Goal: Information Seeking & Learning: Learn about a topic

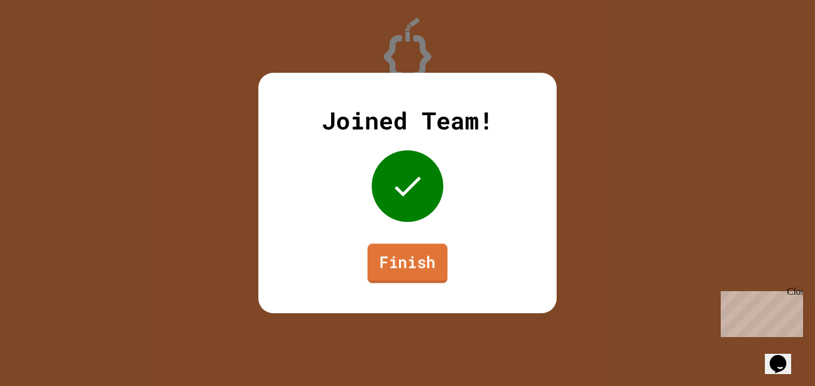
click at [368, 262] on link "Finish" at bounding box center [407, 262] width 80 height 39
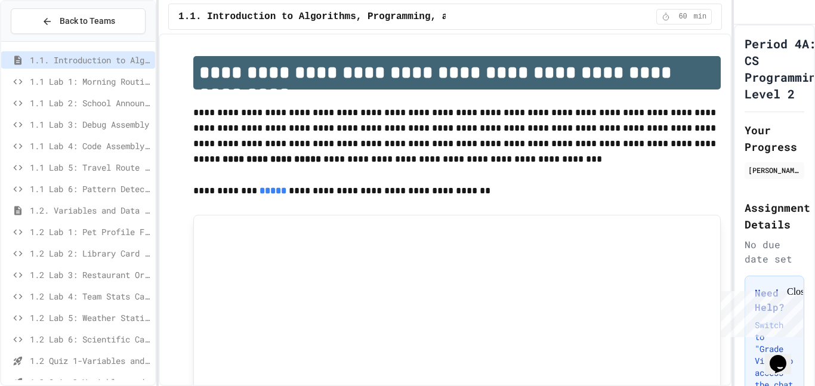
click at [78, 214] on span "1.2. Variables and Data Types" at bounding box center [90, 210] width 120 height 13
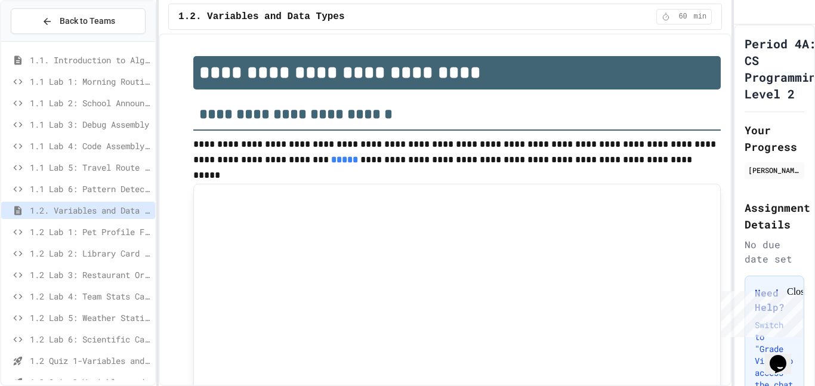
type input "***"
type input "*"
type input "***"
type input "********"
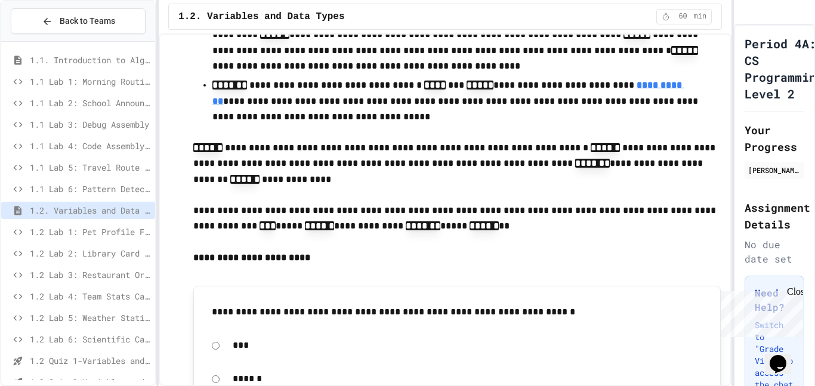
type input "******"
type input "********"
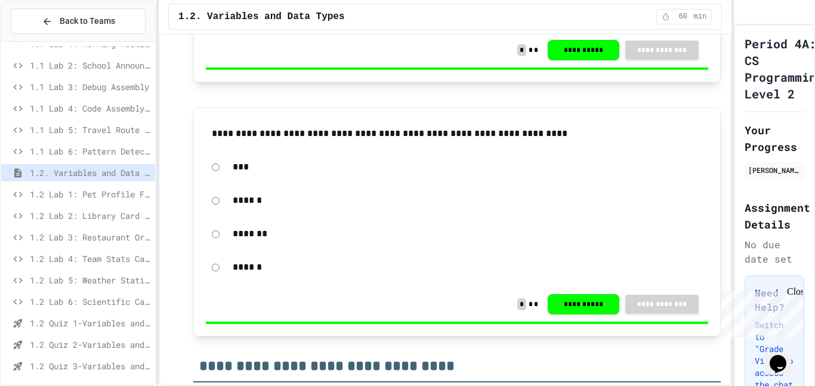
scroll to position [41, 0]
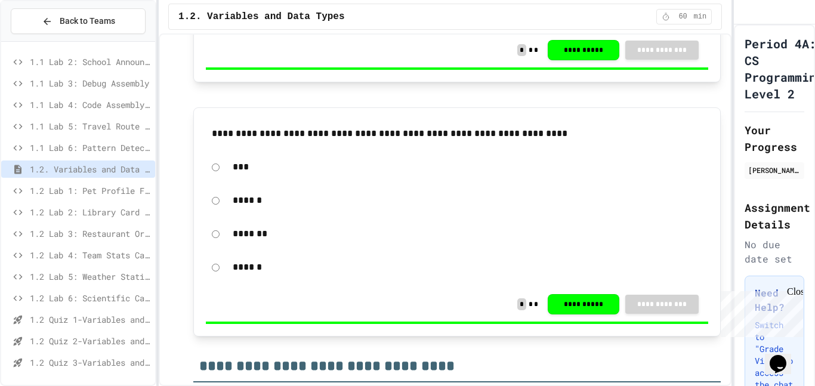
click at [97, 345] on span "1.2 Quiz 2-Variables and Data Types" at bounding box center [90, 341] width 120 height 13
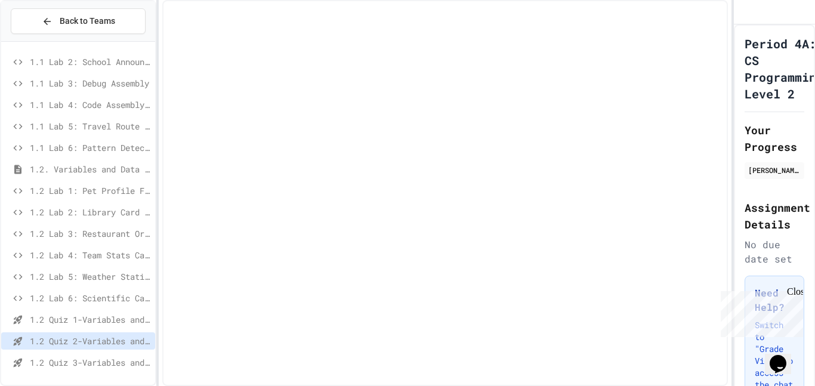
scroll to position [32, 0]
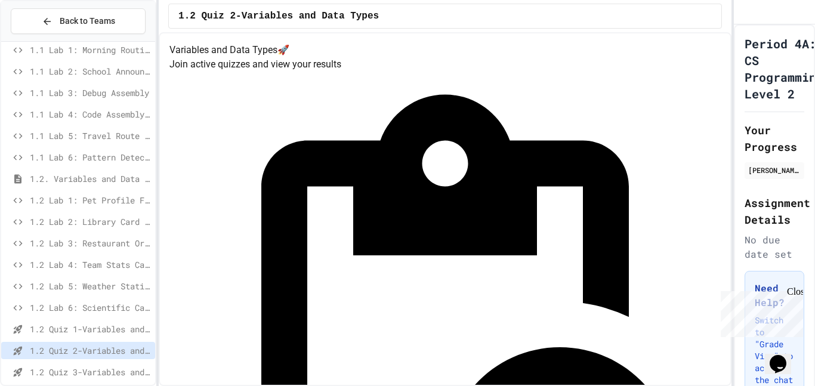
click at [98, 358] on div "1.2 Quiz 2-Variables and Data Types" at bounding box center [78, 350] width 154 height 17
click at [102, 370] on span "1.2 Quiz 3-Variables and Data Types" at bounding box center [90, 372] width 120 height 13
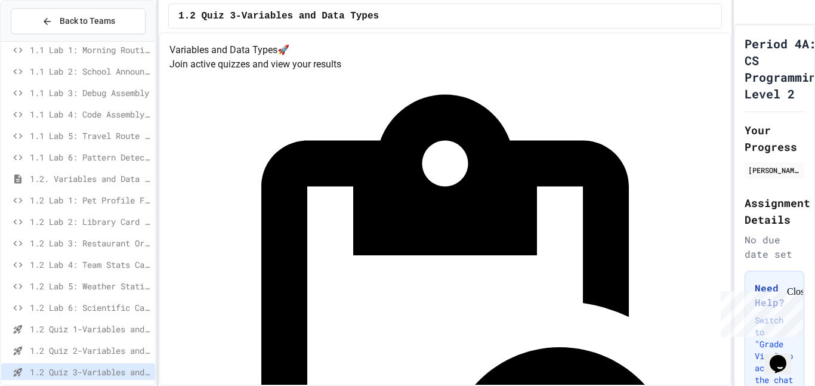
scroll to position [41, 0]
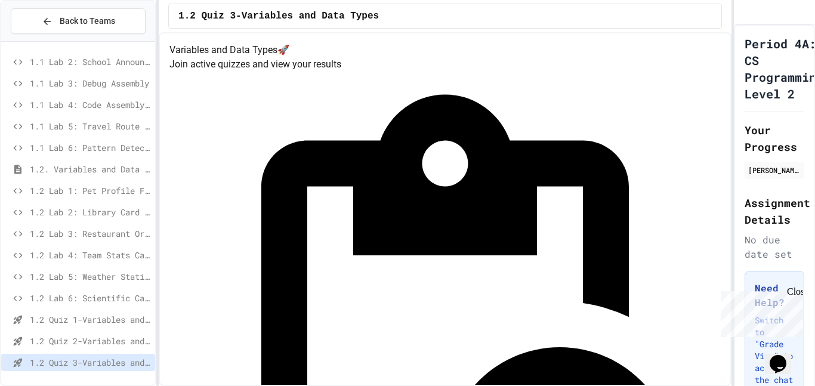
click at [99, 343] on span "1.2 Quiz 2-Variables and Data Types" at bounding box center [90, 341] width 120 height 13
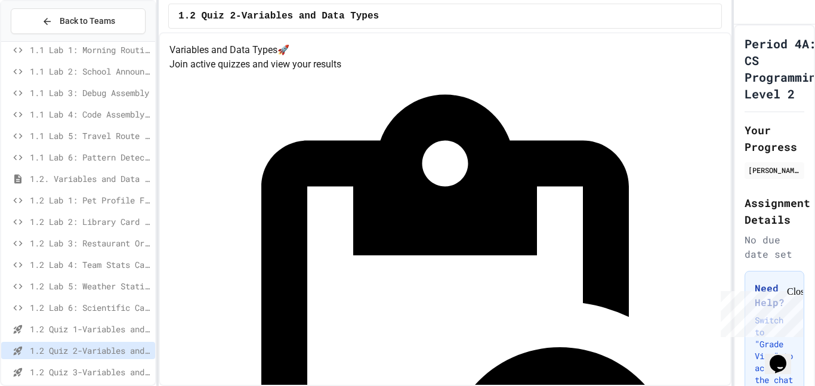
scroll to position [41, 0]
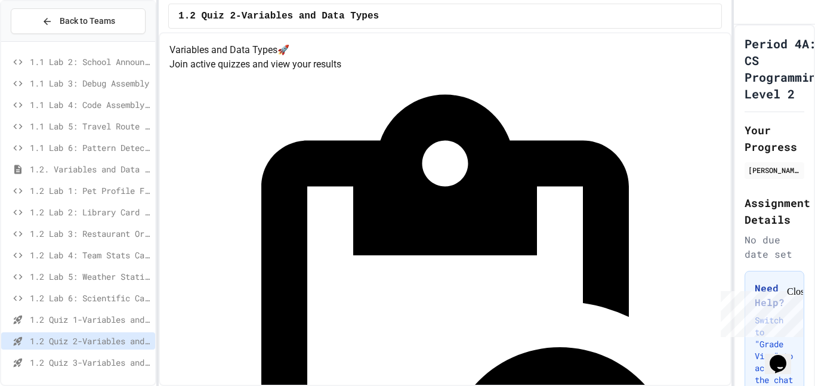
click at [81, 317] on span "1.2 Quiz 1-Variables and Data Types" at bounding box center [90, 319] width 120 height 13
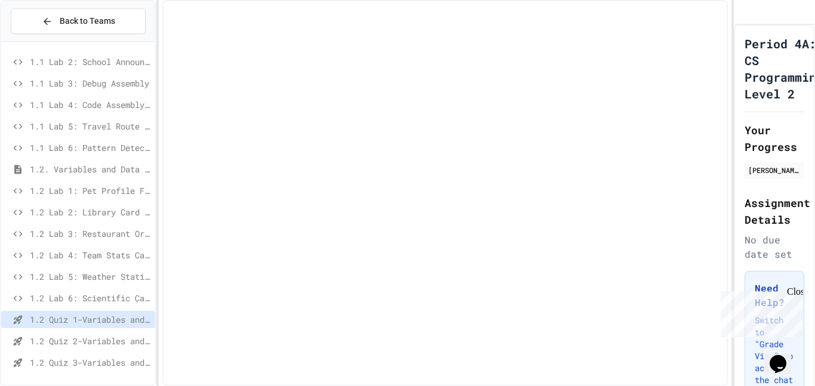
scroll to position [32, 0]
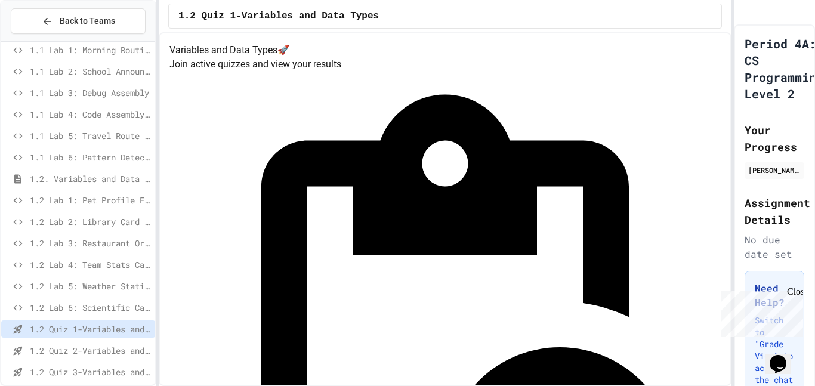
click at [83, 350] on span "1.2 Quiz 2-Variables and Data Types" at bounding box center [90, 350] width 120 height 13
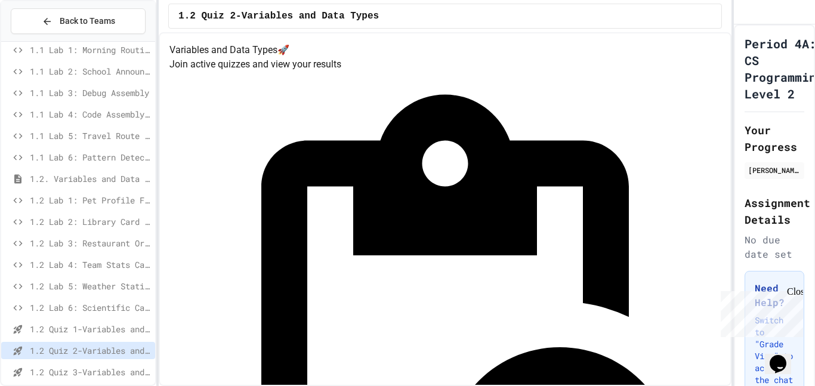
scroll to position [41, 0]
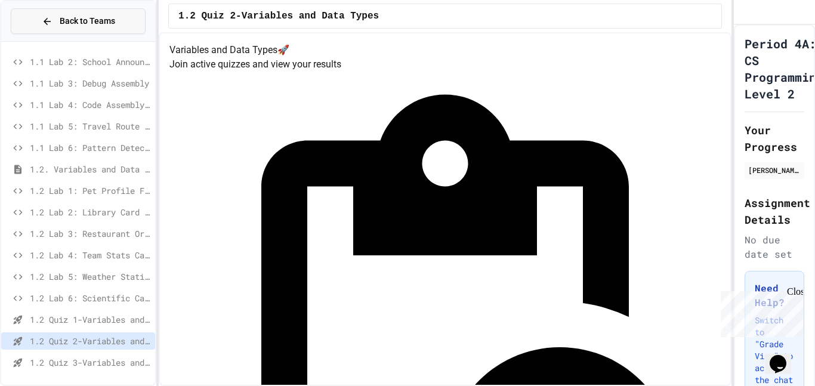
click at [36, 10] on button "Back to Teams" at bounding box center [78, 21] width 135 height 26
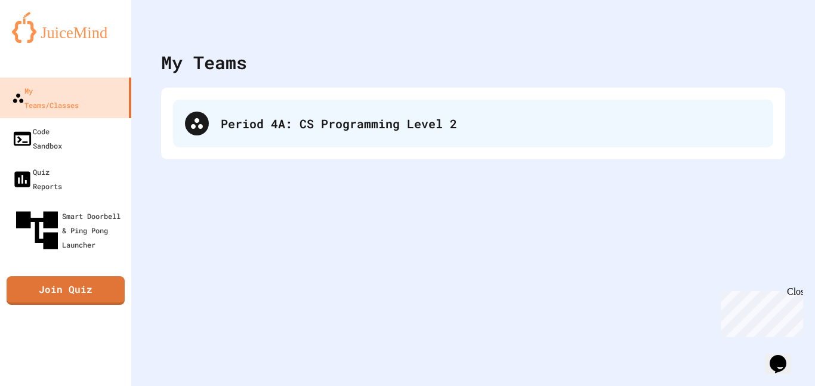
click at [354, 144] on div "Period 4A: CS Programming Level 2" at bounding box center [473, 124] width 600 height 48
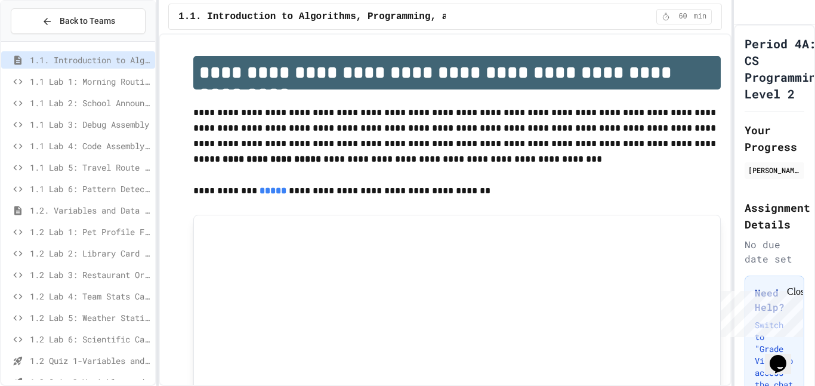
click at [91, 333] on span "1.2 Lab 6: Scientific Calculator" at bounding box center [90, 339] width 120 height 13
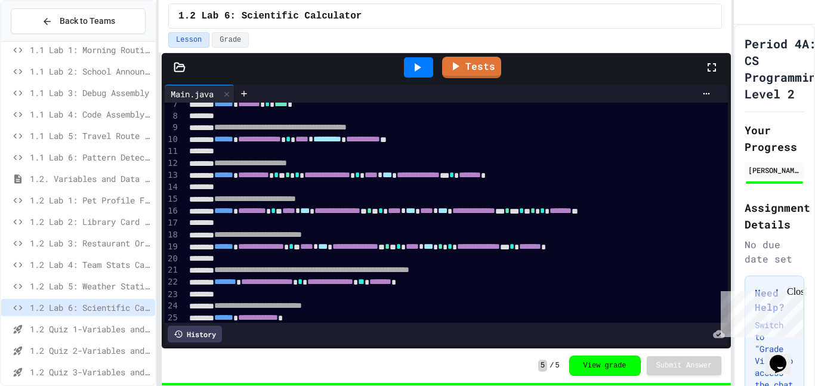
scroll to position [41, 0]
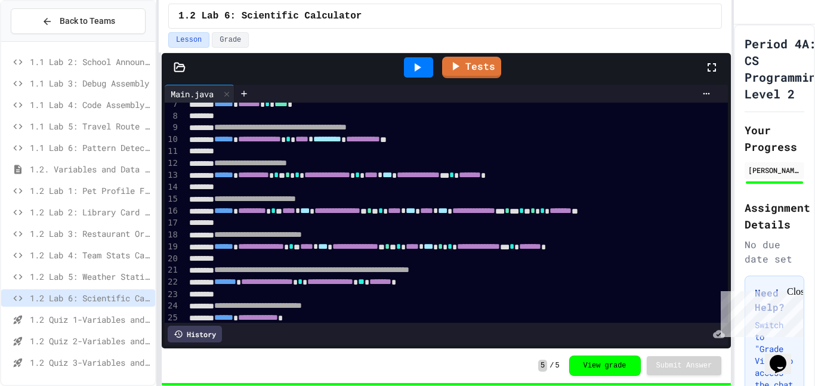
click at [97, 362] on span "1.2 Quiz 3-Variables and Data Types" at bounding box center [90, 362] width 120 height 13
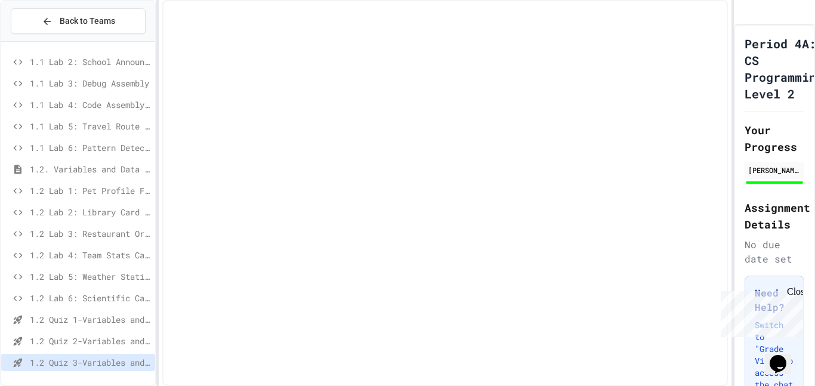
scroll to position [32, 0]
